Goal: Information Seeking & Learning: Learn about a topic

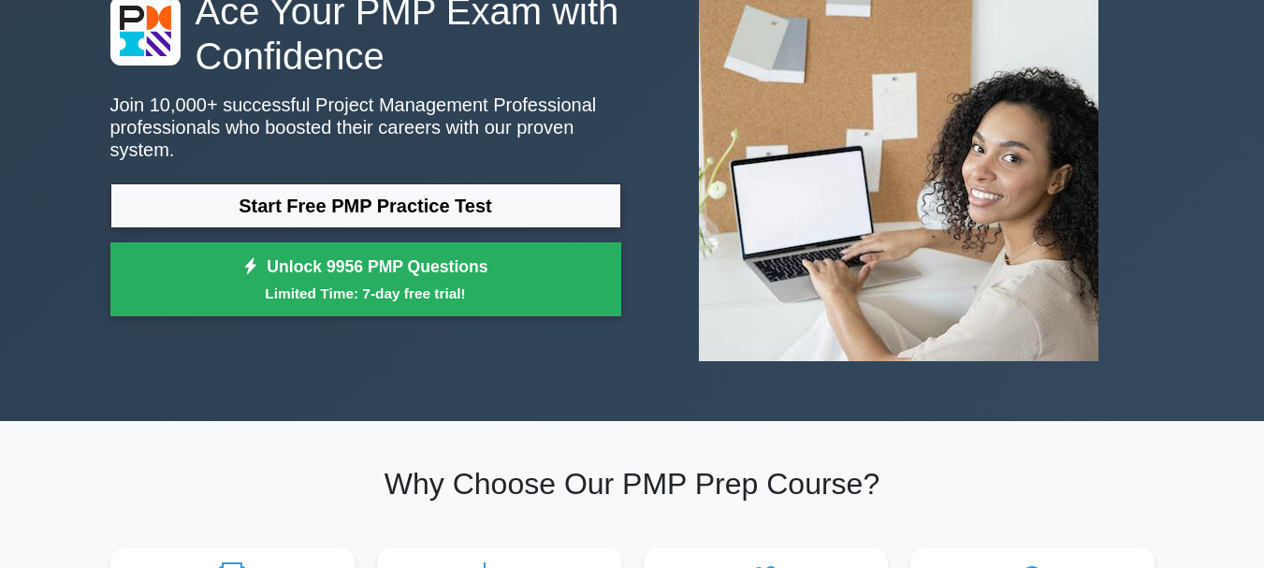
scroll to position [187, 0]
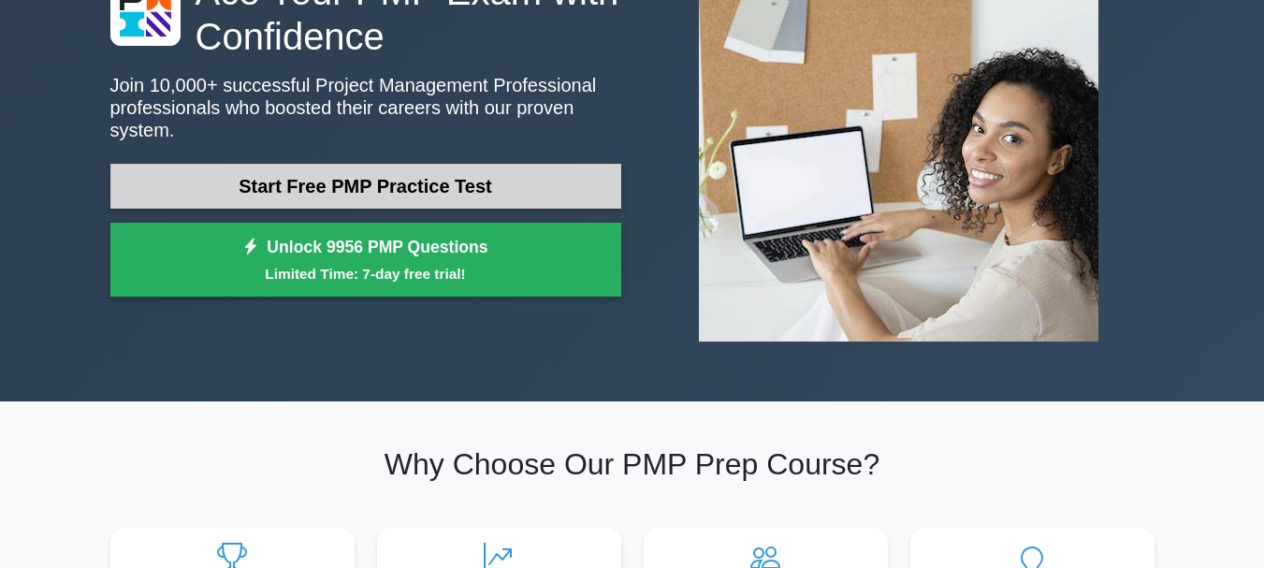
click at [498, 181] on link "Start Free PMP Practice Test" at bounding box center [365, 186] width 511 height 45
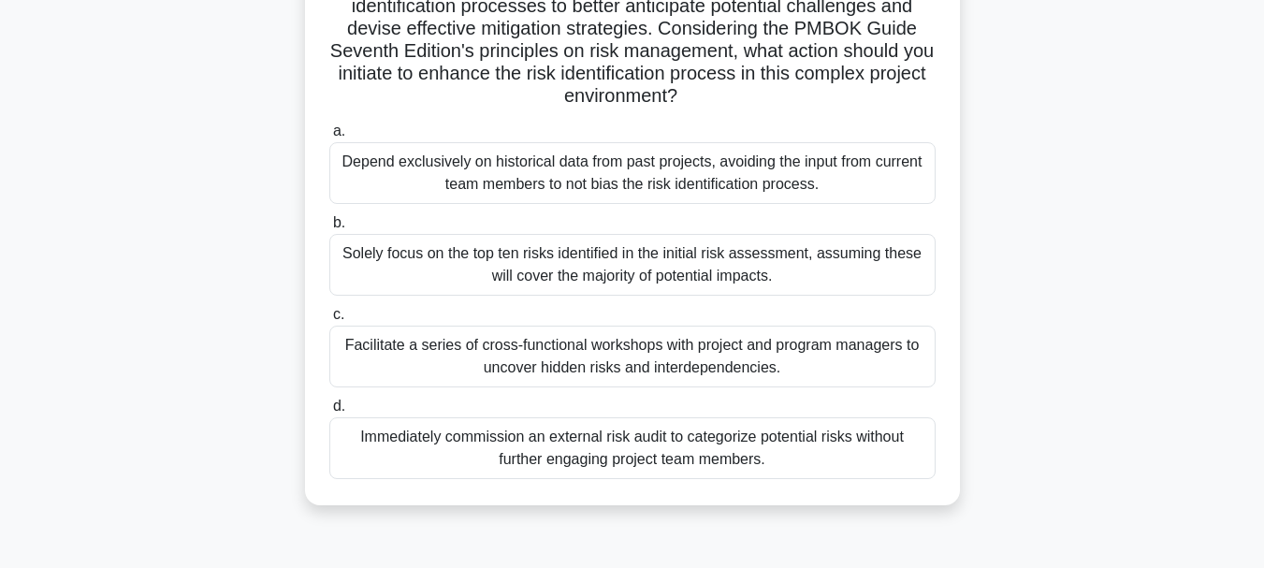
scroll to position [443, 0]
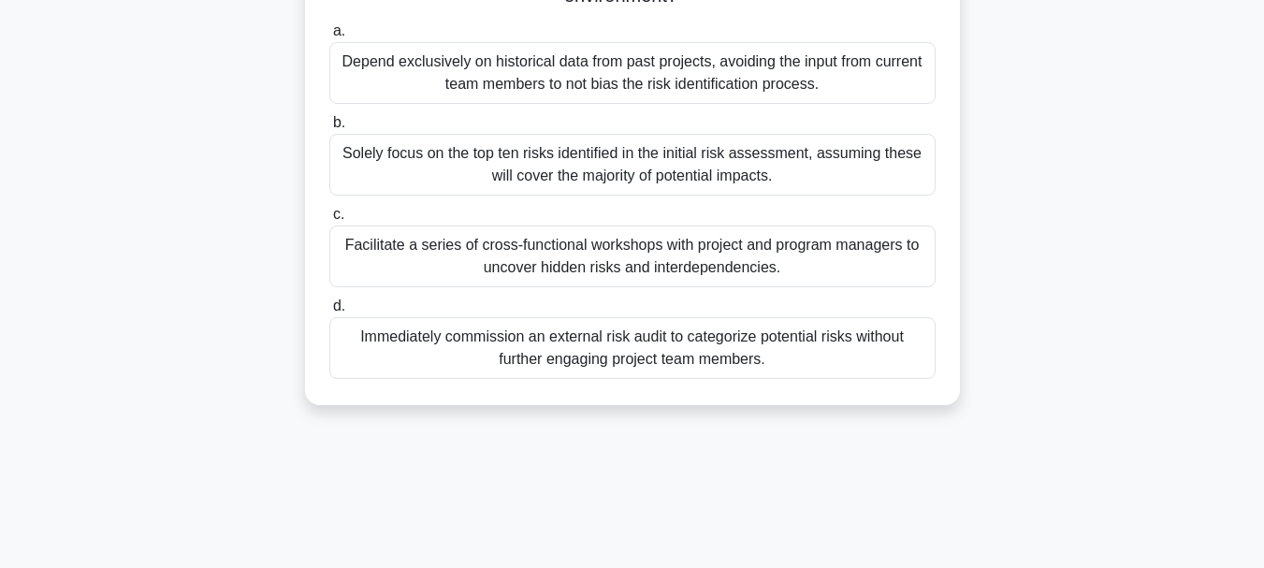
click at [504, 255] on div "Facilitate a series of cross-functional workshops with project and program mana…" at bounding box center [632, 257] width 606 height 62
click at [329, 221] on input "c. Facilitate a series of cross-functional workshops with project and program m…" at bounding box center [329, 215] width 0 height 12
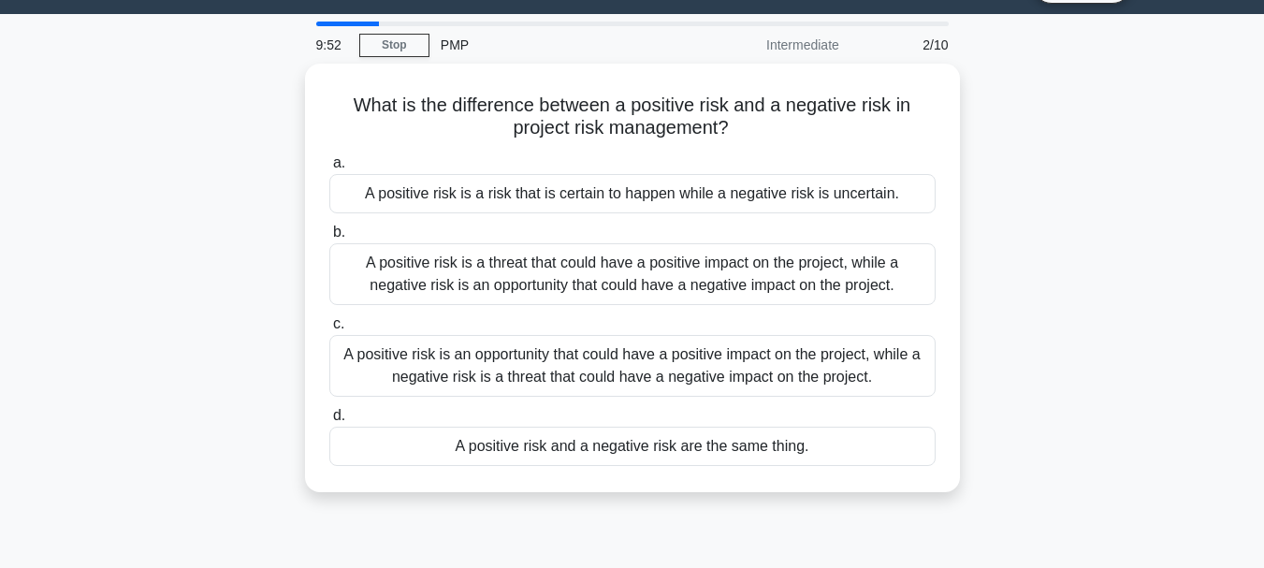
scroll to position [0, 0]
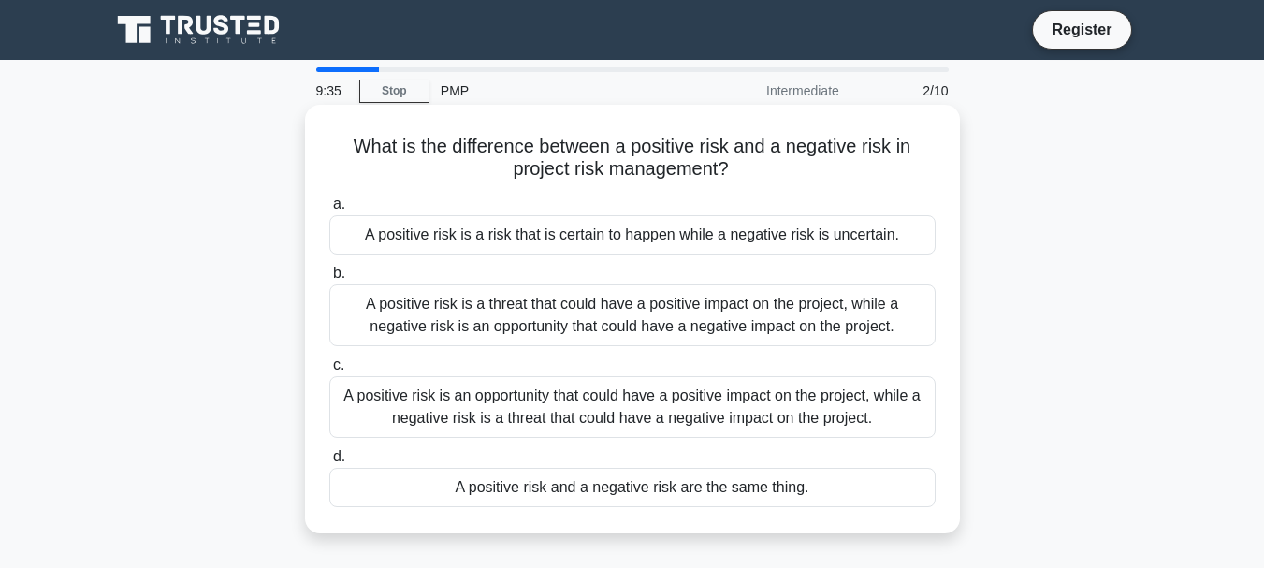
click at [579, 322] on div "A positive risk is a threat that could have a positive impact on the project, w…" at bounding box center [632, 315] width 606 height 62
click at [329, 280] on input "b. A positive risk is a threat that could have a positive impact on the project…" at bounding box center [329, 274] width 0 height 12
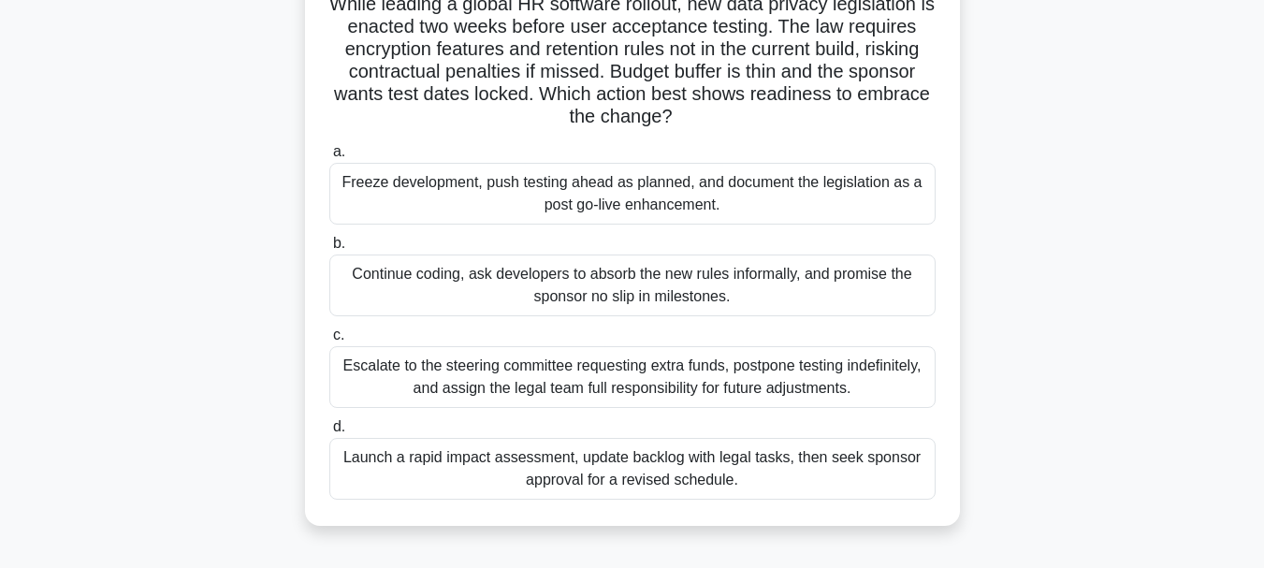
scroll to position [187, 0]
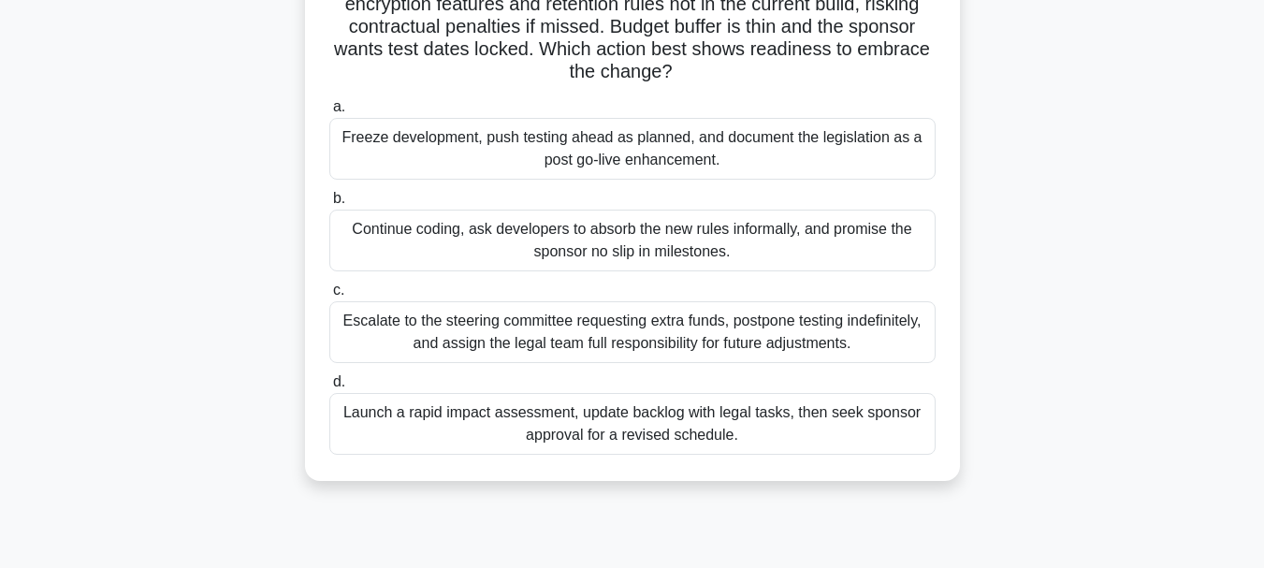
click at [565, 353] on div "Escalate to the steering committee requesting extra funds, postpone testing ind…" at bounding box center [632, 332] width 606 height 62
click at [329, 297] on input "c. Escalate to the steering committee requesting extra funds, postpone testing …" at bounding box center [329, 290] width 0 height 12
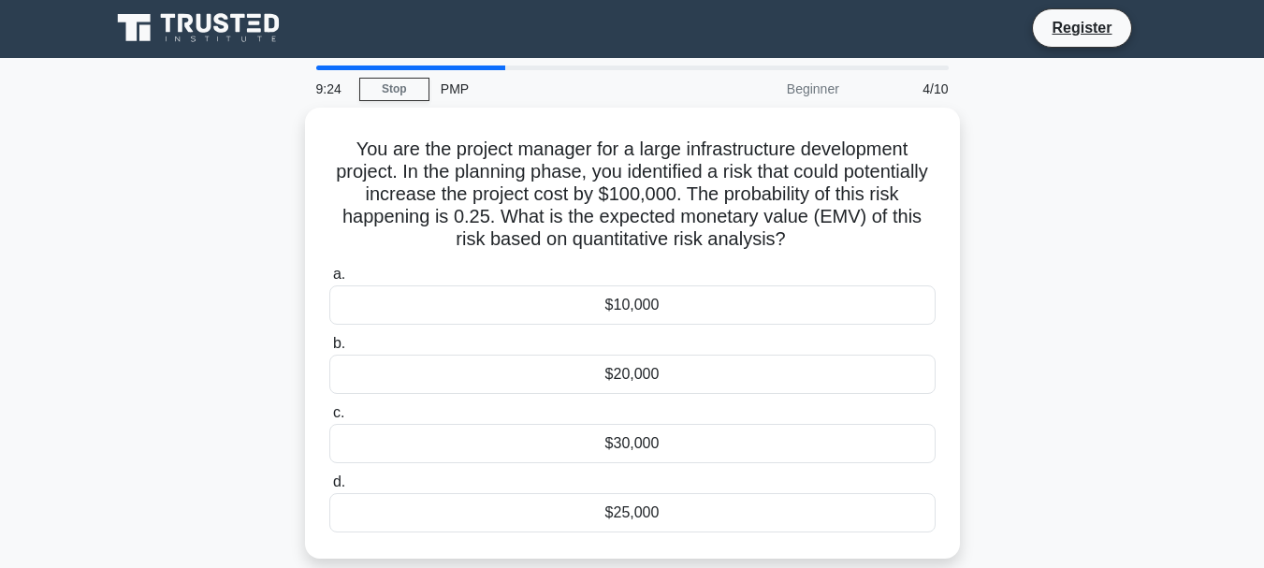
scroll to position [0, 0]
